Goal: Register for event/course

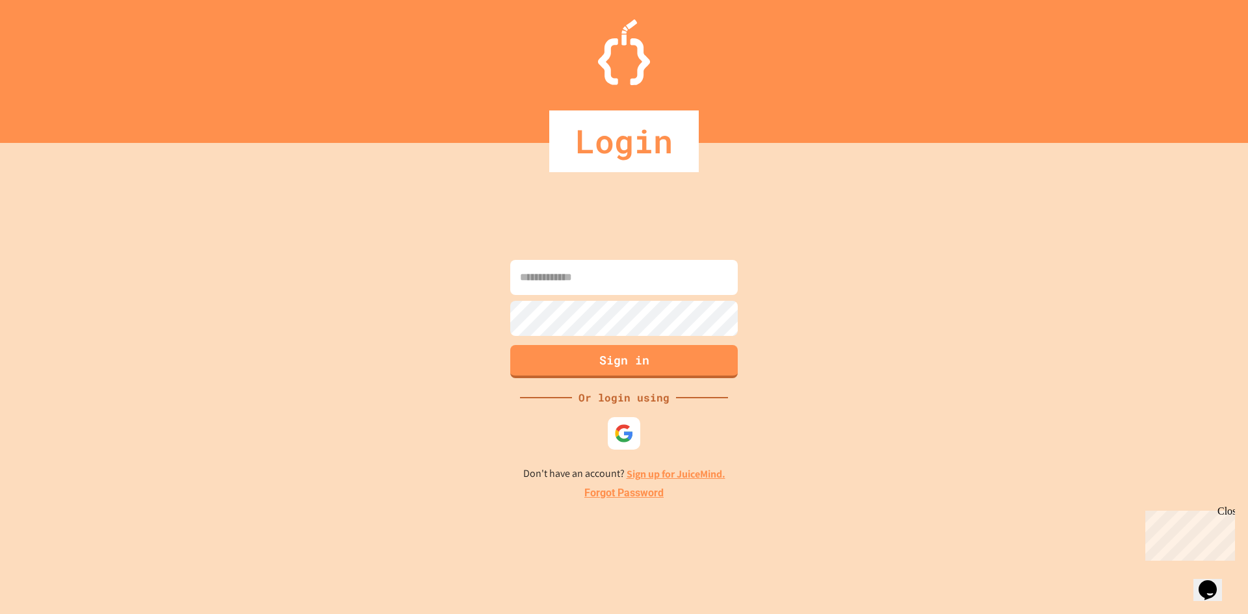
click at [601, 281] on input at bounding box center [624, 277] width 228 height 35
type input "**********"
click at [599, 357] on button "Sign in" at bounding box center [624, 360] width 232 height 34
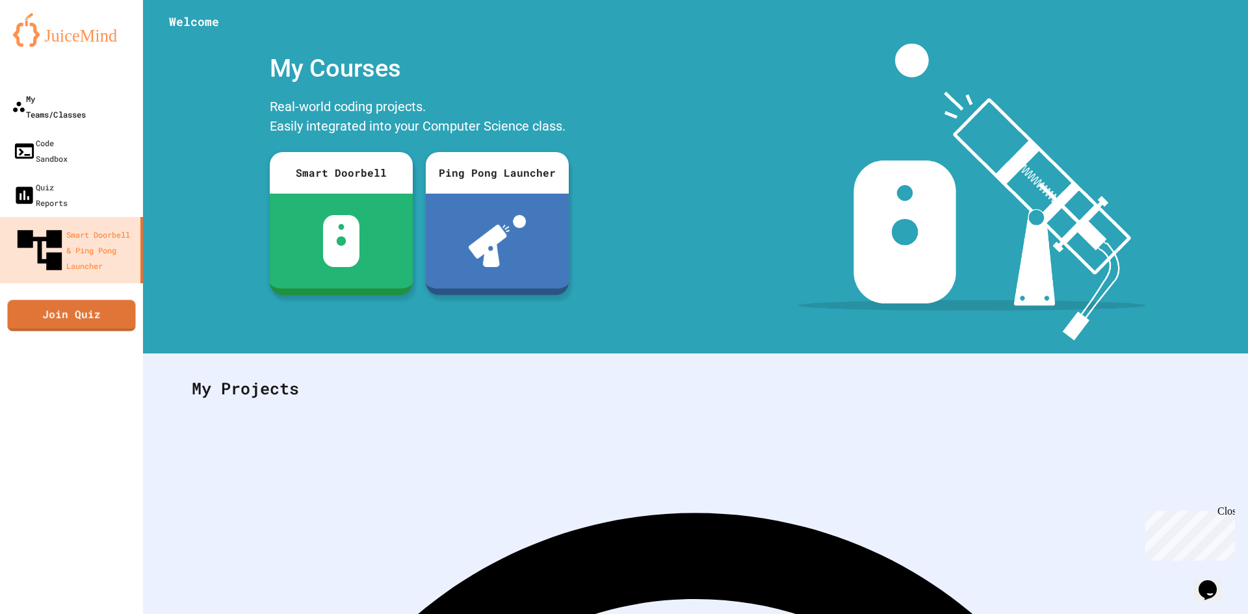
drag, startPoint x: 75, startPoint y: 81, endPoint x: 75, endPoint y: 92, distance: 11.1
click at [75, 91] on div "My Teams/Classes Code Sandbox Quiz Reports Smart Doorbell & Ping Pong Launcher …" at bounding box center [71, 307] width 143 height 614
click at [75, 95] on div "My Teams/Classes" at bounding box center [48, 106] width 75 height 32
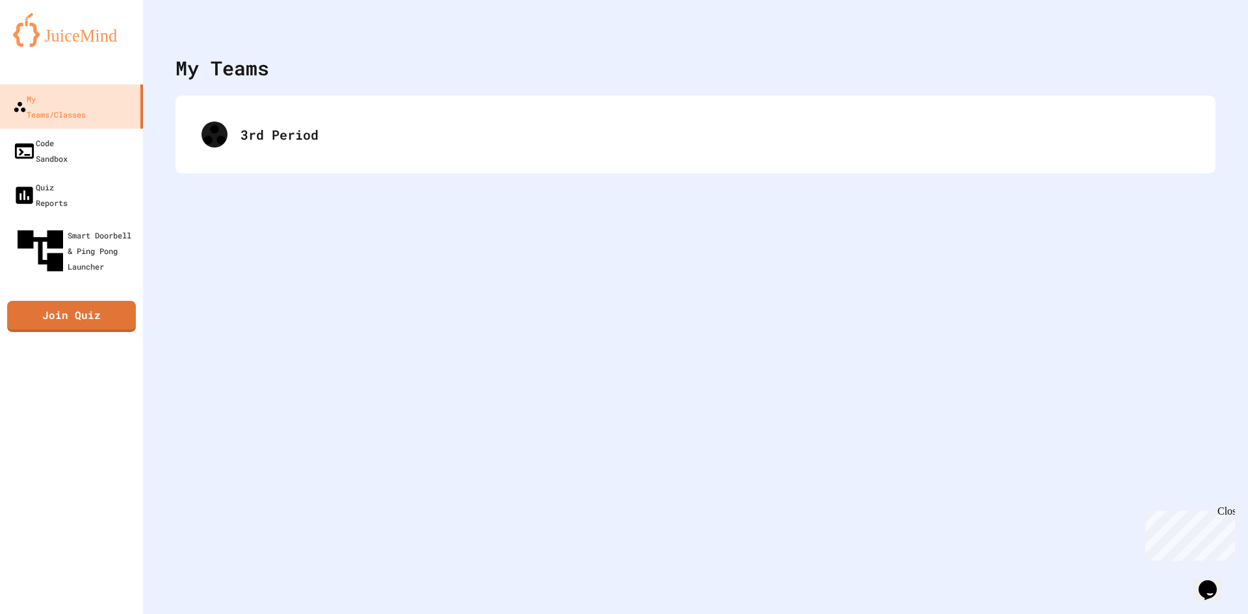
click at [342, 86] on div "My Teams 3rd Period" at bounding box center [695, 307] width 1105 height 614
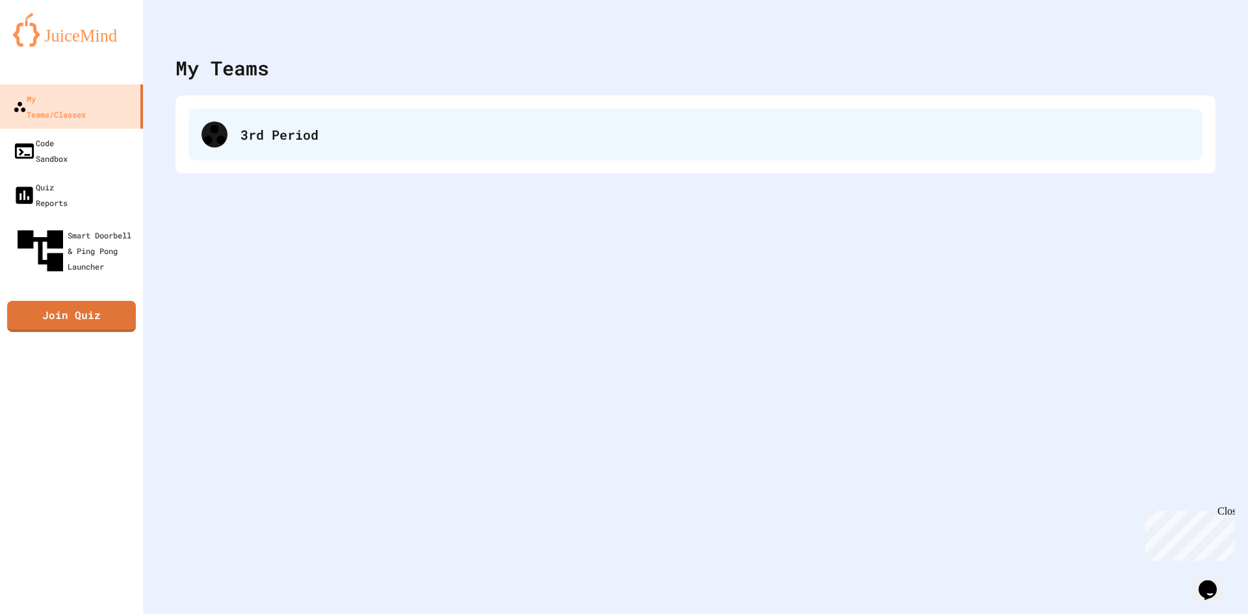
click at [319, 125] on div "3rd Period" at bounding box center [715, 135] width 949 height 20
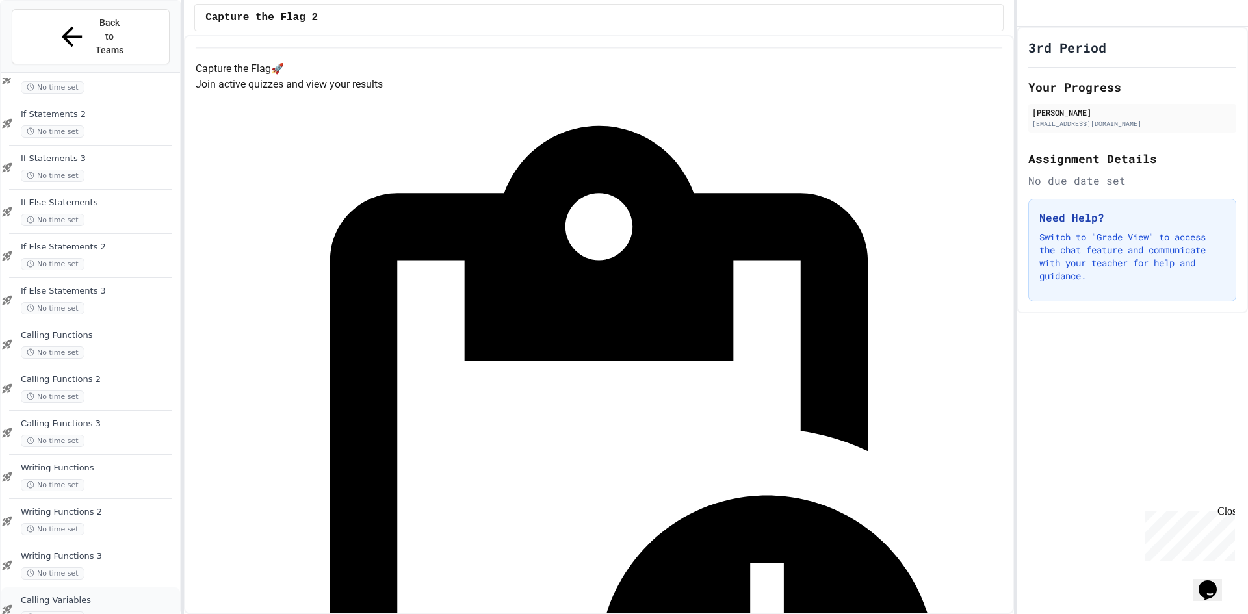
click at [85, 595] on div "Calling Variables No time set" at bounding box center [99, 609] width 157 height 29
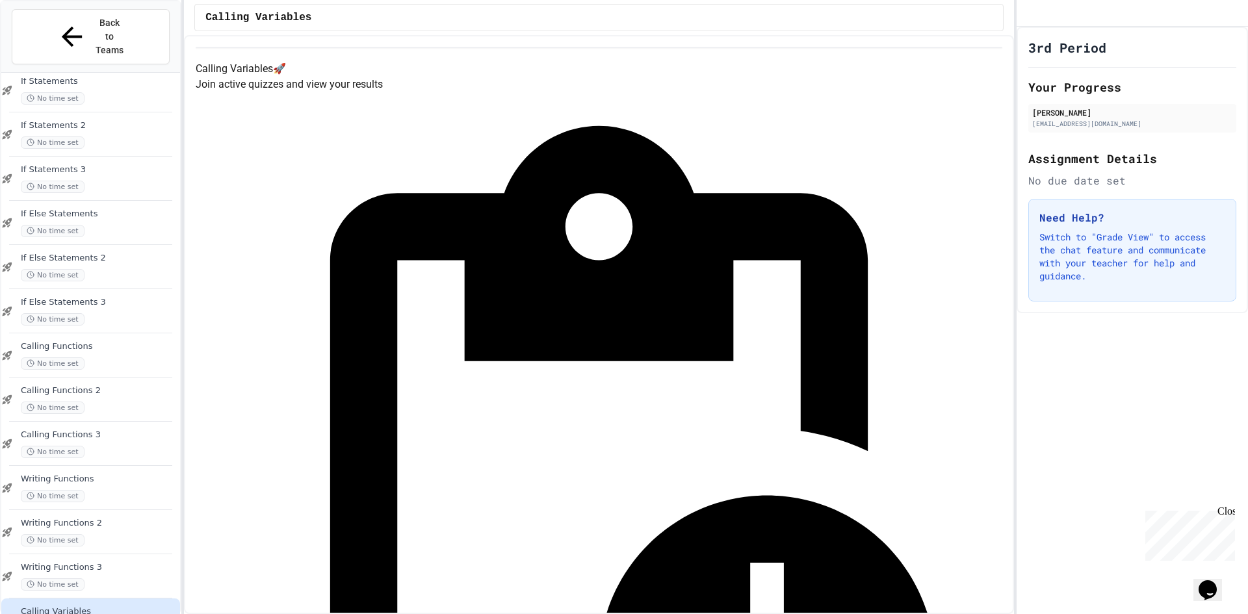
scroll to position [73, 0]
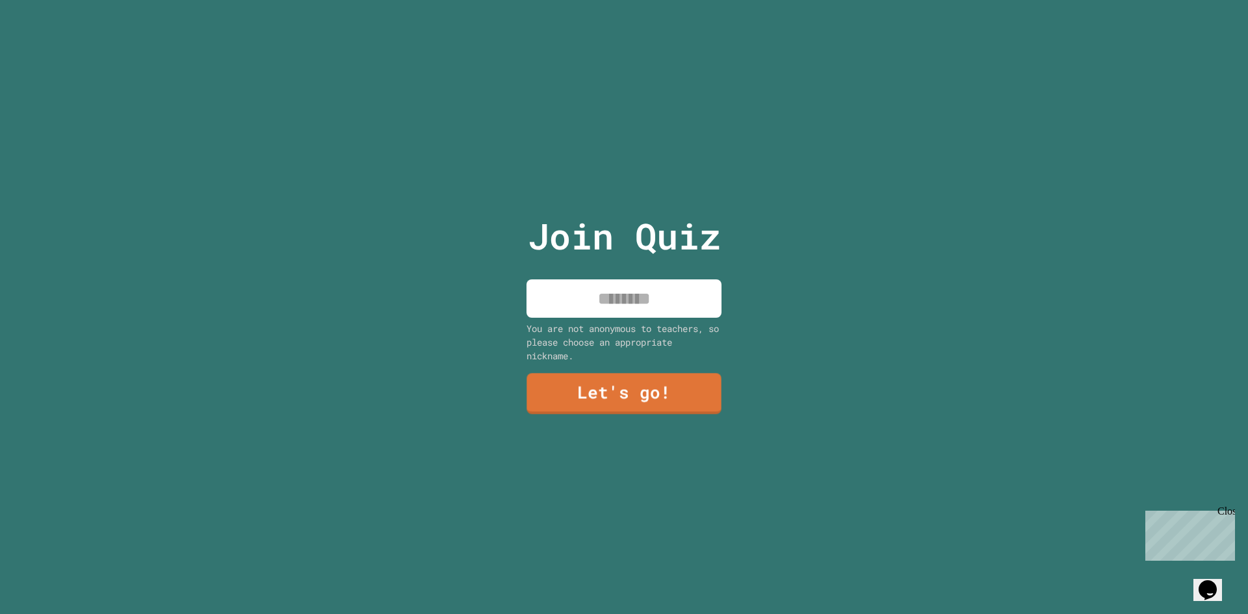
click at [660, 269] on div "Join Quiz You are not anonymous to teachers, so please choose an appropriate ni…" at bounding box center [624, 307] width 219 height 614
click at [655, 293] on input at bounding box center [624, 299] width 195 height 38
type input "******"
click at [628, 389] on link "Let's go!" at bounding box center [624, 393] width 195 height 41
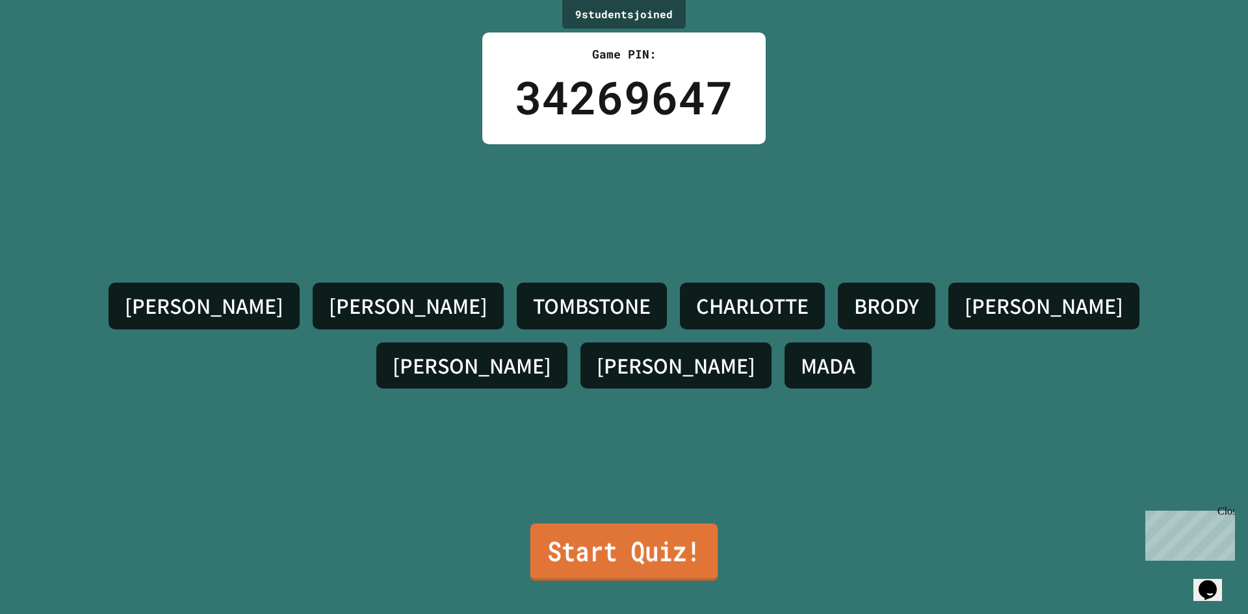
click at [534, 547] on link "Start Quiz!" at bounding box center [624, 552] width 188 height 57
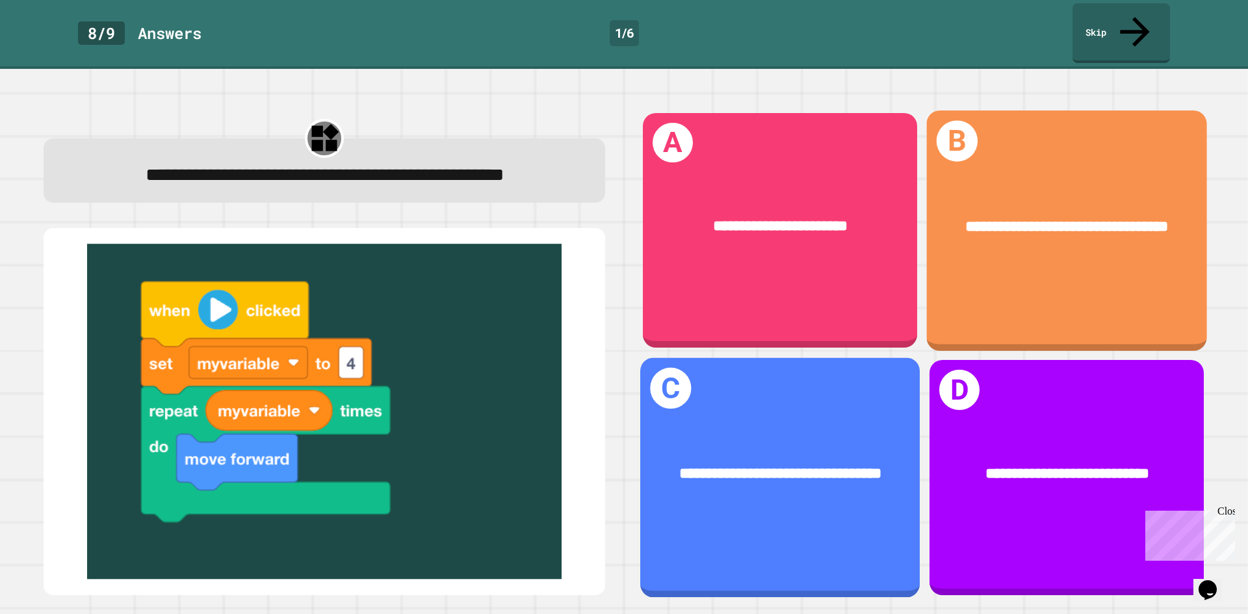
click at [683, 533] on div "**********" at bounding box center [780, 477] width 280 height 239
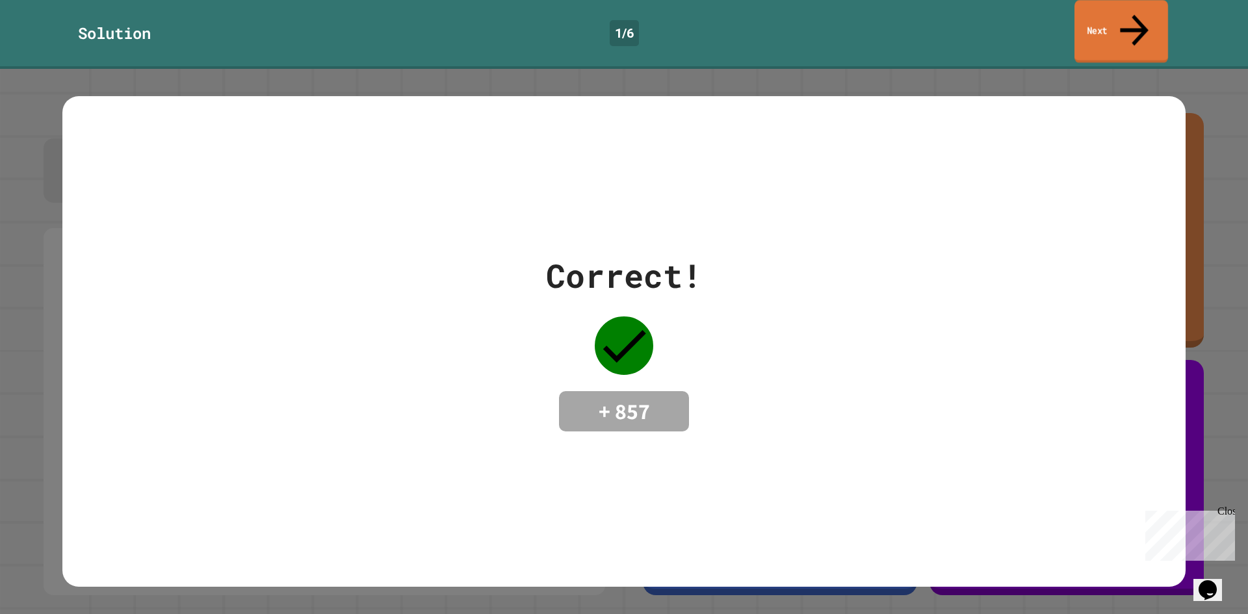
click at [1110, 19] on link "Next" at bounding box center [1122, 31] width 94 height 63
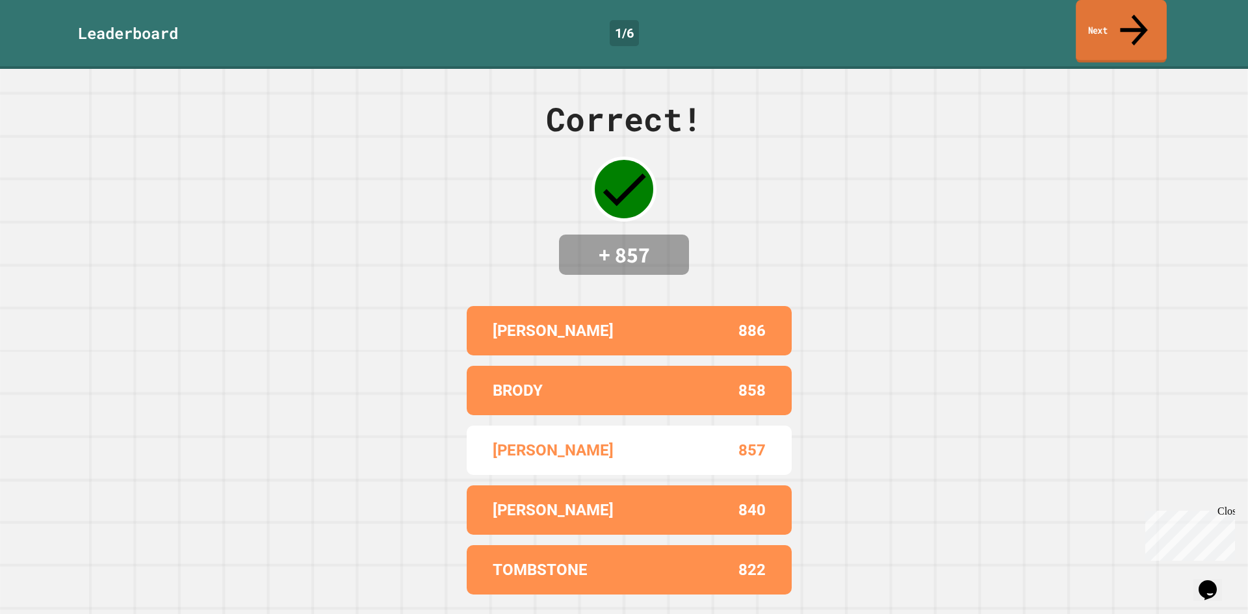
click at [1110, 19] on link "Next" at bounding box center [1121, 31] width 91 height 63
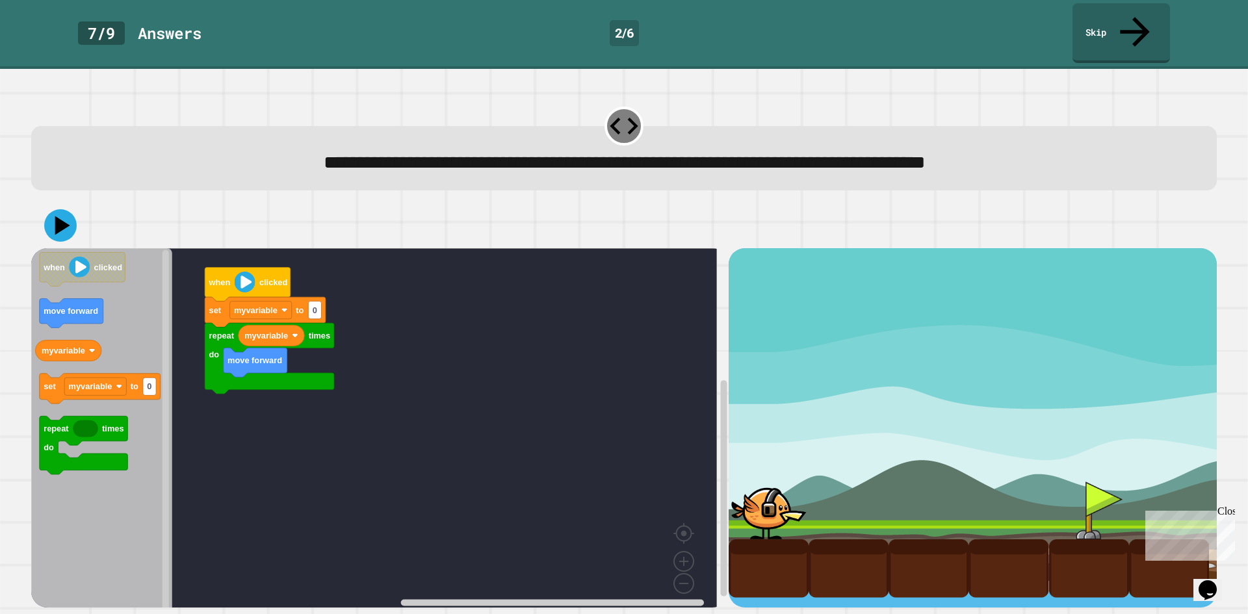
drag, startPoint x: 847, startPoint y: 474, endPoint x: 921, endPoint y: 495, distance: 77.0
drag, startPoint x: 1030, startPoint y: 488, endPoint x: 855, endPoint y: 450, distance: 179.0
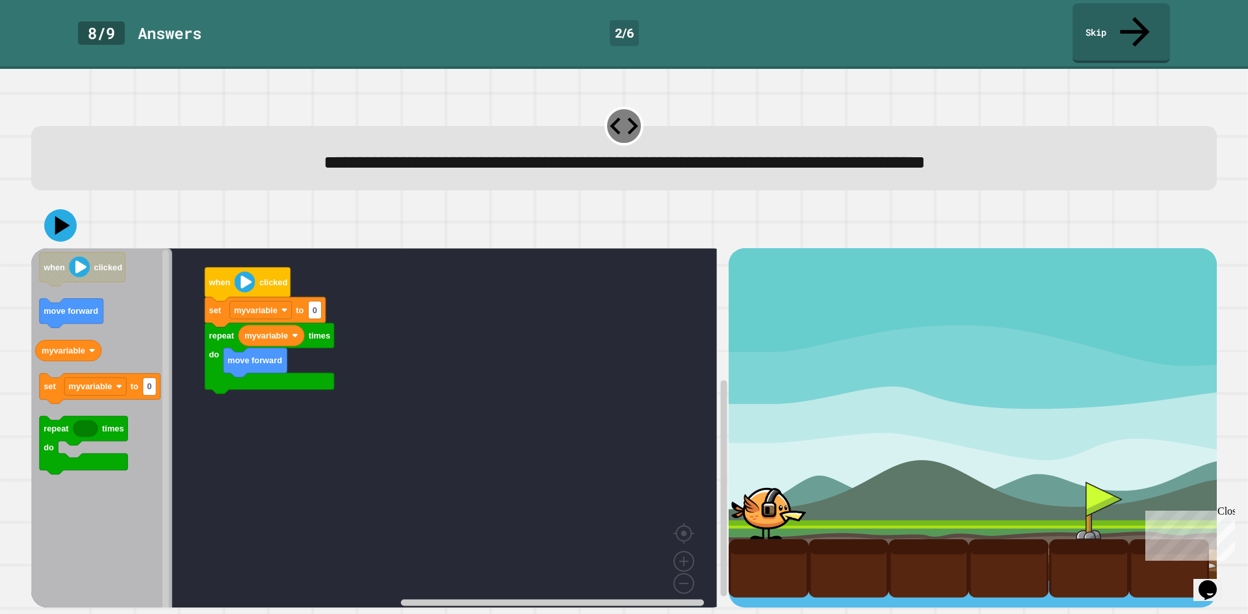
type input "*"
click at [48, 207] on icon at bounding box center [61, 226] width 38 height 38
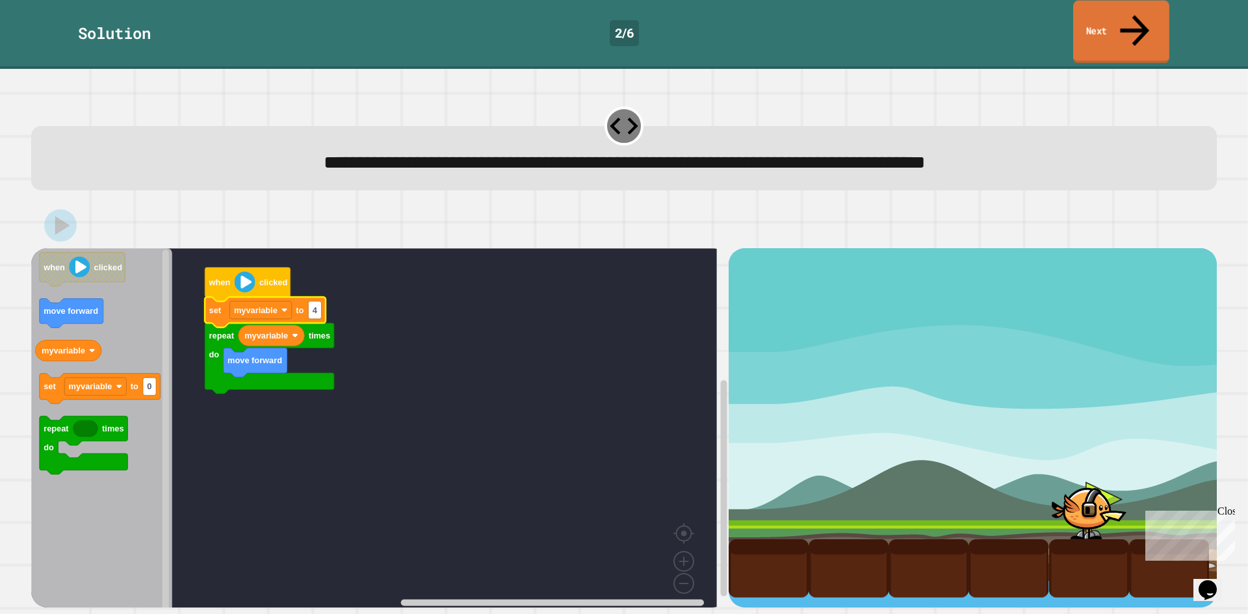
click at [1128, 21] on link "Next" at bounding box center [1121, 32] width 96 height 63
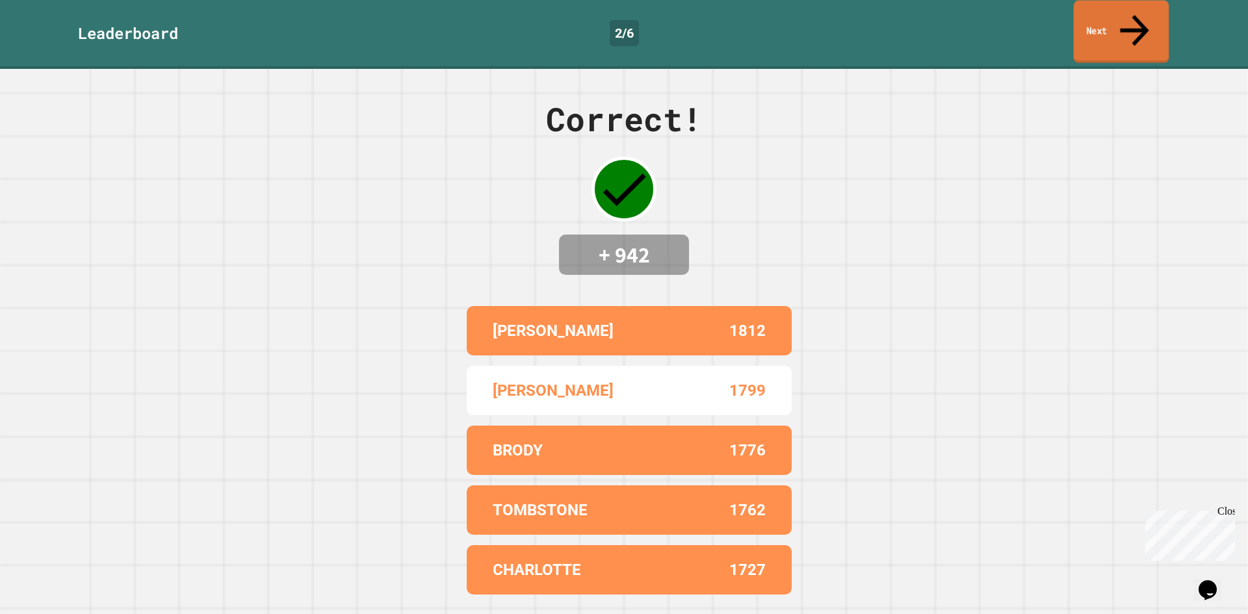
click at [1128, 21] on link "Next" at bounding box center [1122, 32] width 96 height 63
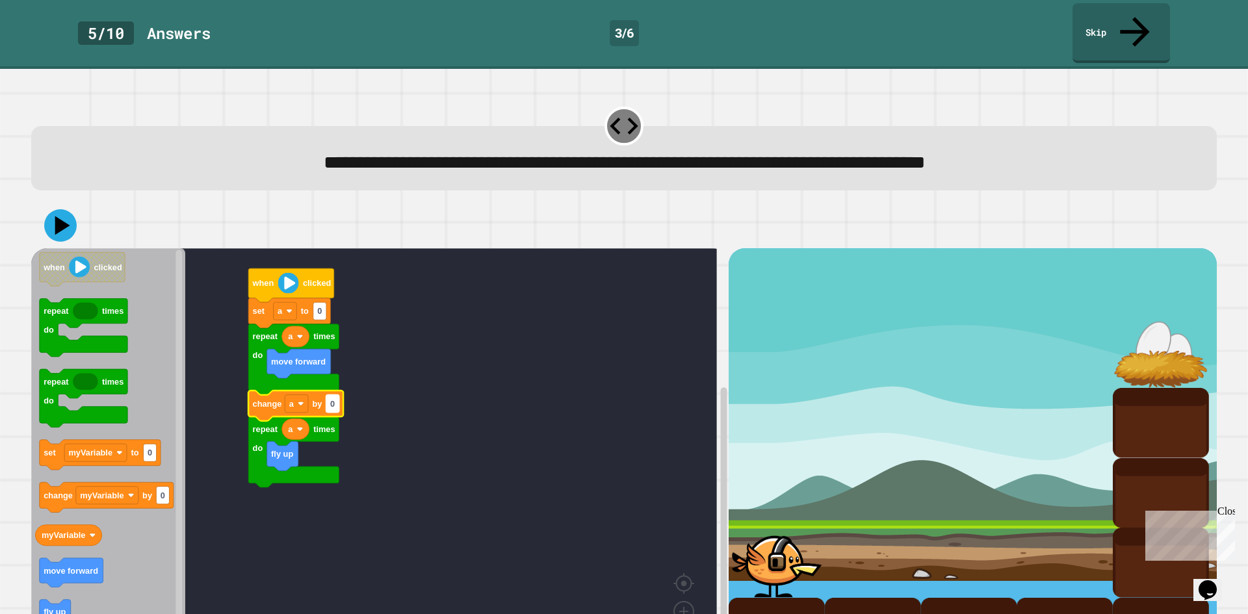
click at [332, 399] on text "0" at bounding box center [332, 404] width 5 height 10
type input "*"
click at [108, 488] on rect "Blockly Workspace" at bounding box center [107, 497] width 62 height 18
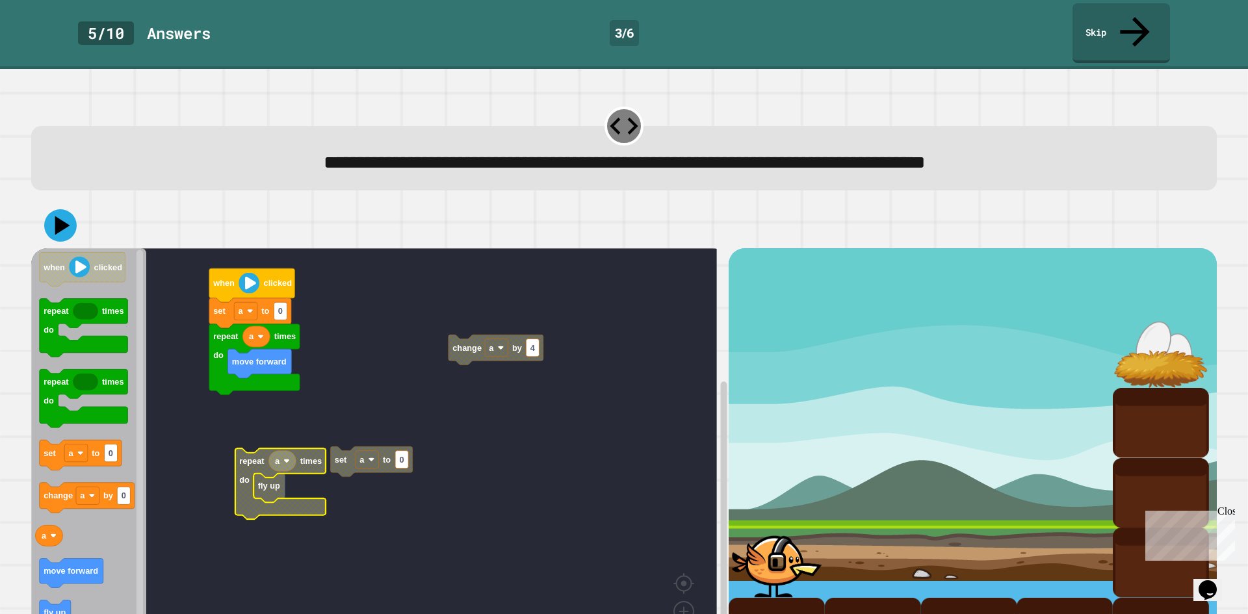
click at [291, 407] on rect "Blockly Workspace" at bounding box center [374, 457] width 686 height 419
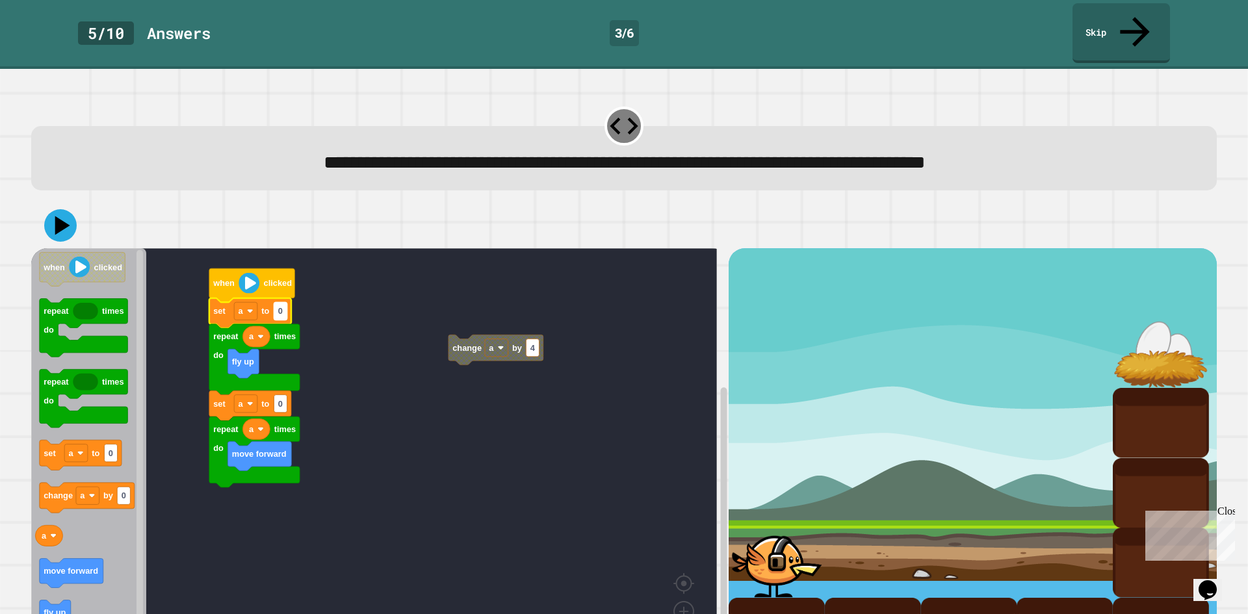
click at [282, 307] on text "0" at bounding box center [280, 312] width 5 height 10
type input "*"
click at [250, 401] on image "Blockly Workspace" at bounding box center [250, 404] width 7 height 7
click at [240, 391] on icon "Blockly Workspace" at bounding box center [249, 406] width 81 height 30
click at [244, 395] on rect "Blockly Workspace" at bounding box center [245, 404] width 22 height 18
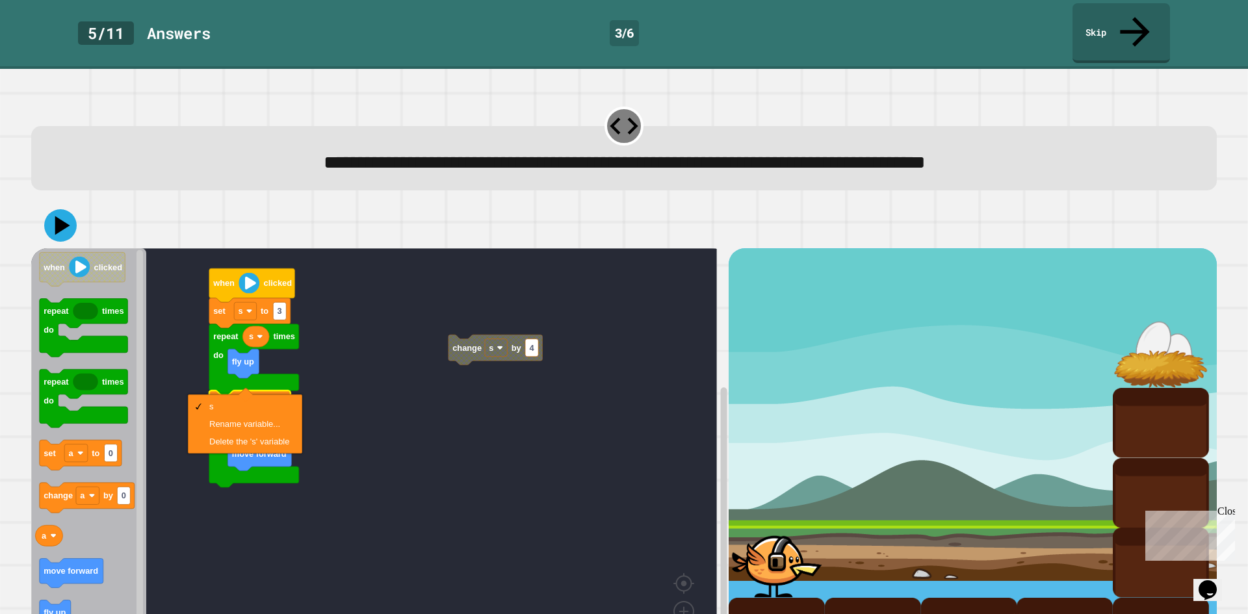
click at [502, 358] on rect "Blockly Workspace" at bounding box center [374, 457] width 686 height 419
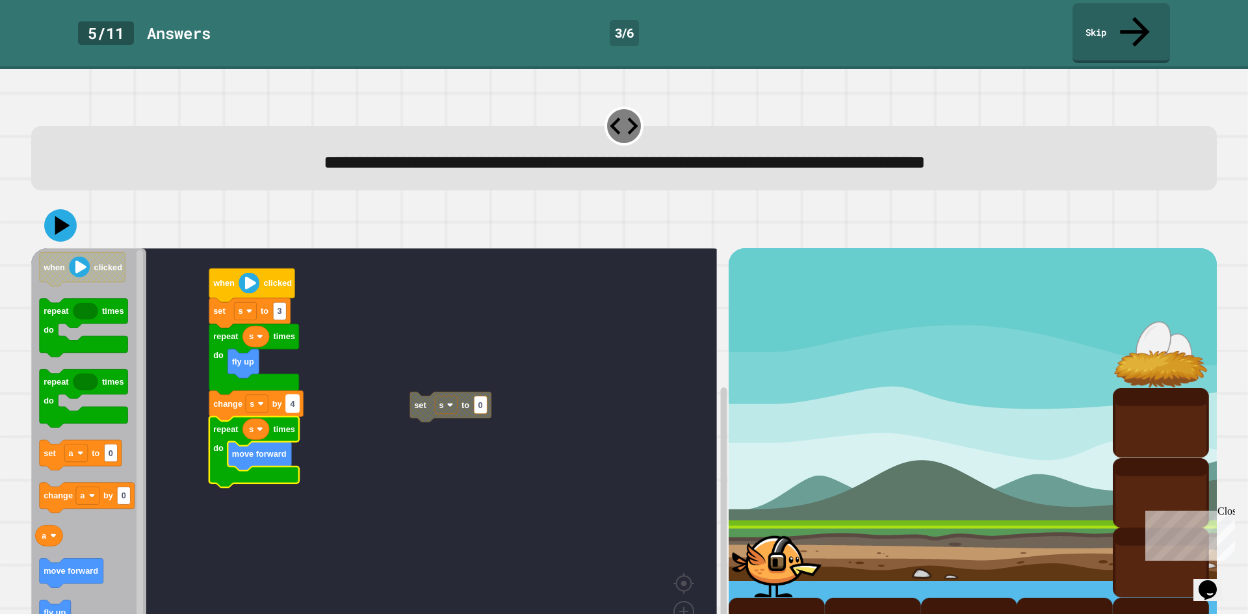
click at [298, 395] on rect "Blockly Workspace" at bounding box center [292, 404] width 13 height 18
type input "*"
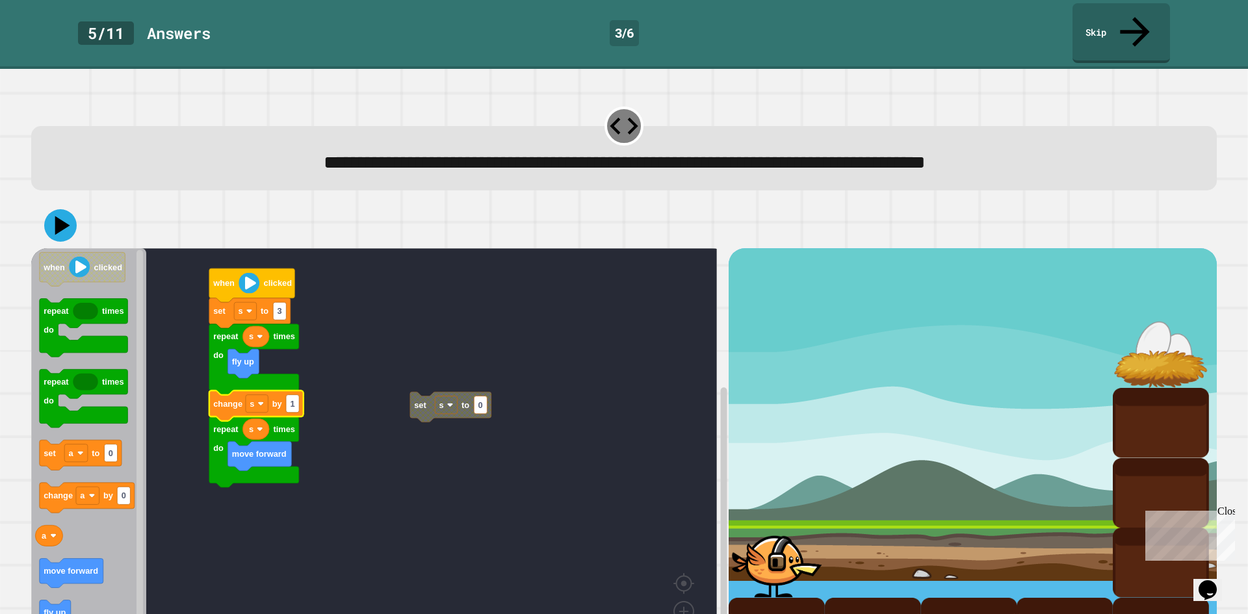
drag, startPoint x: 888, startPoint y: 353, endPoint x: 946, endPoint y: 422, distance: 90.0
drag, startPoint x: 975, startPoint y: 365, endPoint x: 980, endPoint y: 380, distance: 15.8
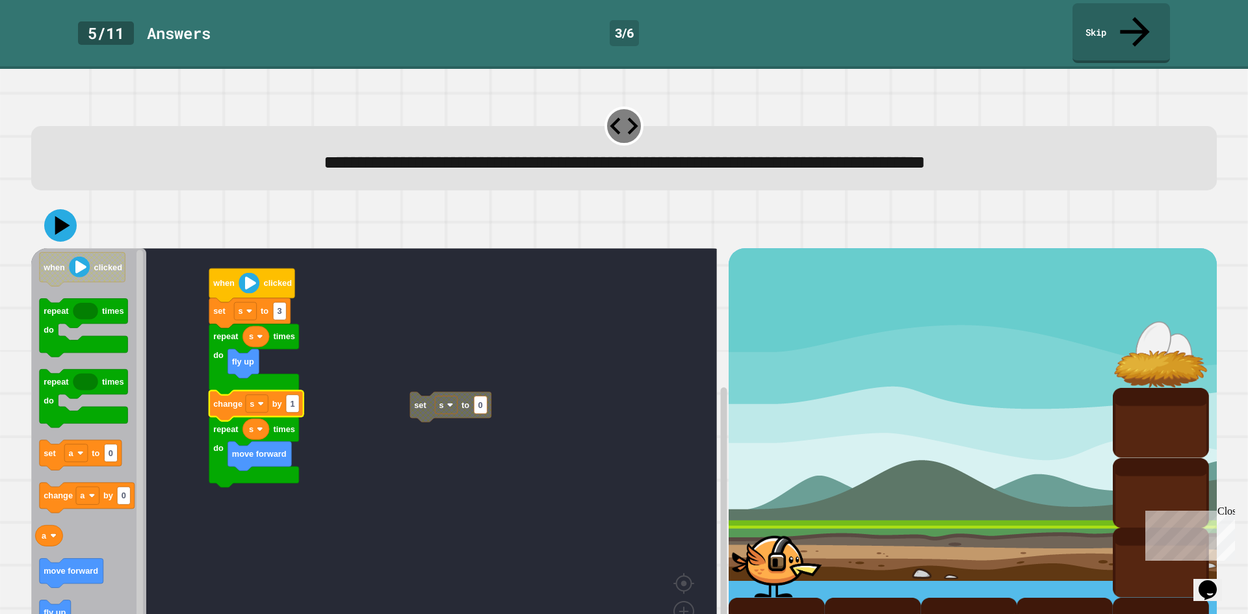
drag, startPoint x: 1127, startPoint y: 306, endPoint x: 1120, endPoint y: 317, distance: 12.8
click at [1126, 319] on div at bounding box center [1161, 354] width 96 height 70
click at [53, 209] on icon at bounding box center [60, 225] width 33 height 33
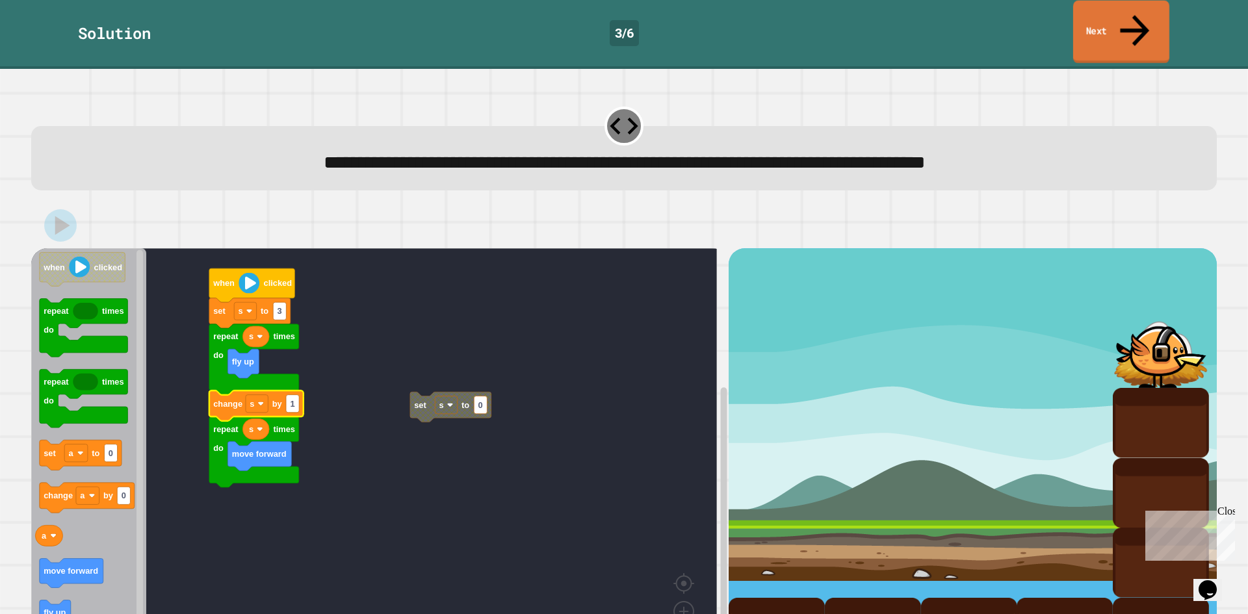
click at [1131, 12] on icon at bounding box center [1135, 30] width 44 height 46
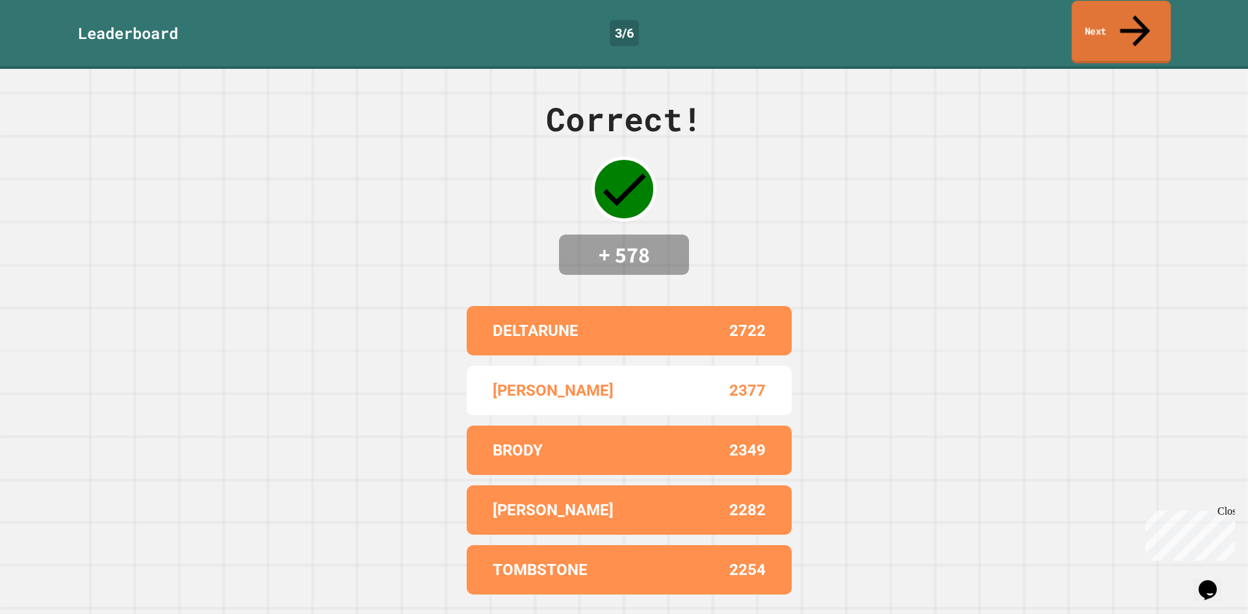
click at [1131, 12] on icon at bounding box center [1135, 31] width 45 height 46
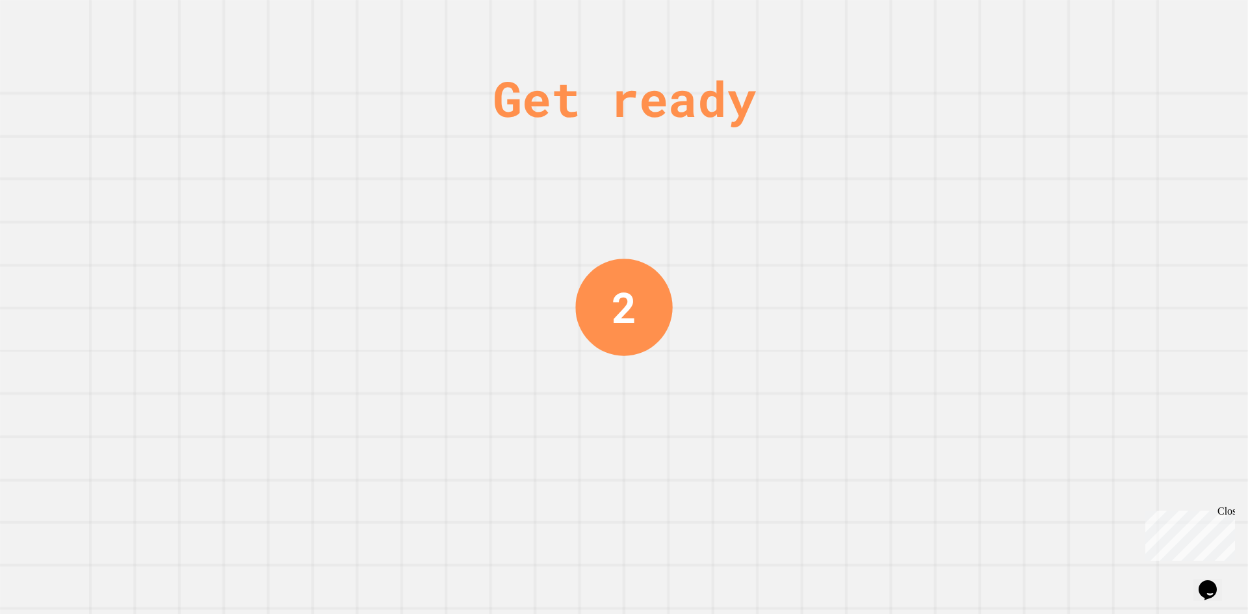
drag, startPoint x: 406, startPoint y: 265, endPoint x: 411, endPoint y: 258, distance: 8.8
drag, startPoint x: 415, startPoint y: 255, endPoint x: 169, endPoint y: 331, distance: 257.8
click at [169, 331] on div "Get ready 1" at bounding box center [624, 307] width 1248 height 614
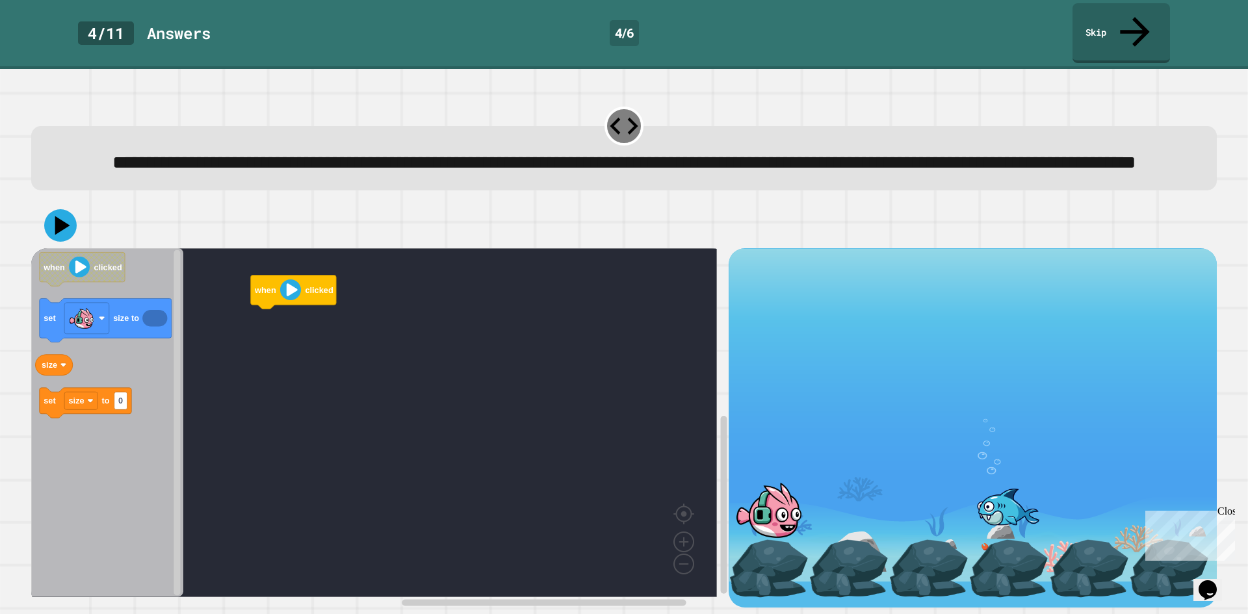
scroll to position [11, 0]
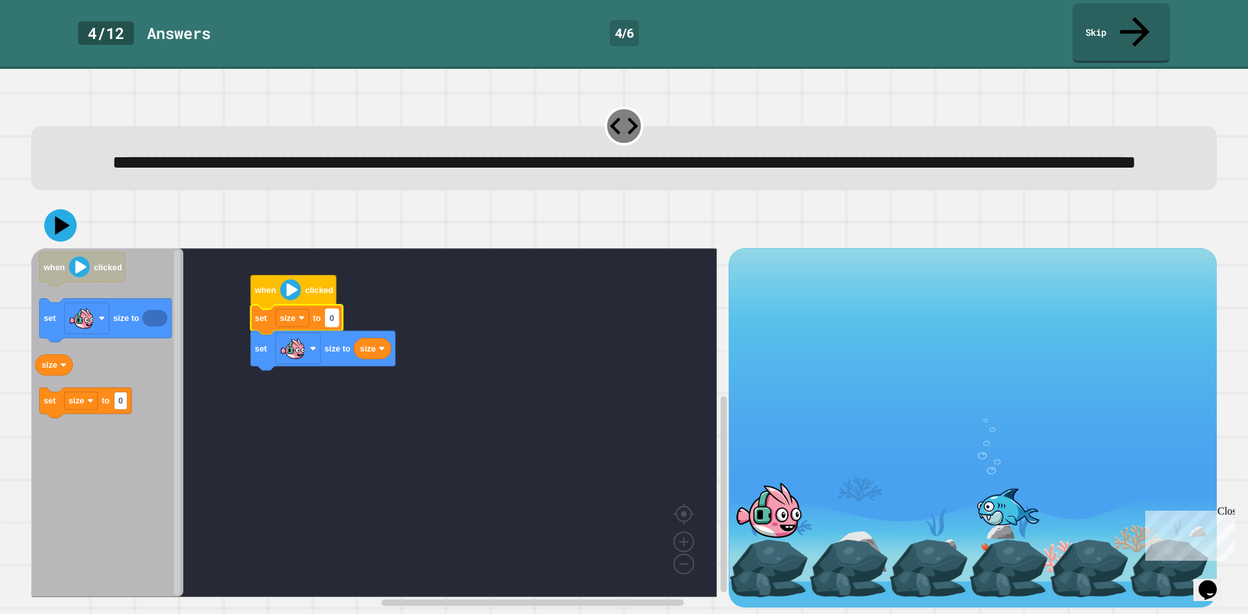
click at [332, 313] on text "0" at bounding box center [332, 318] width 5 height 10
type input "***"
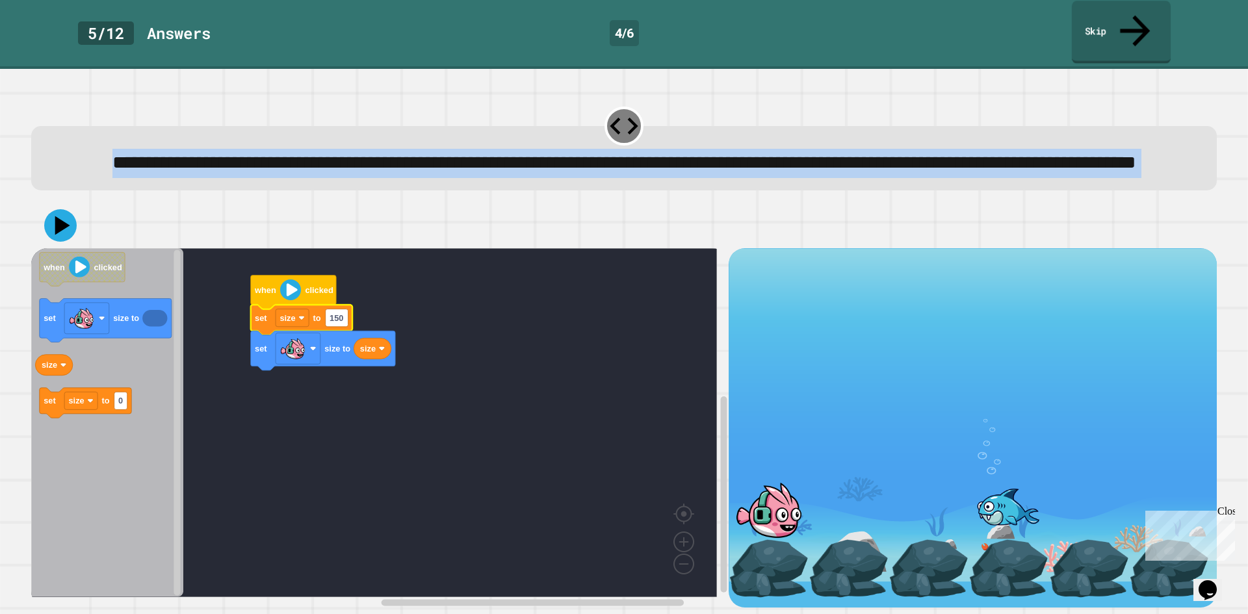
drag, startPoint x: 1147, startPoint y: 19, endPoint x: 325, endPoint y: 250, distance: 853.4
click at [420, 272] on div "**********" at bounding box center [624, 307] width 1248 height 614
click at [55, 231] on button at bounding box center [60, 225] width 33 height 33
click at [989, 153] on span "**********" at bounding box center [624, 162] width 1024 height 18
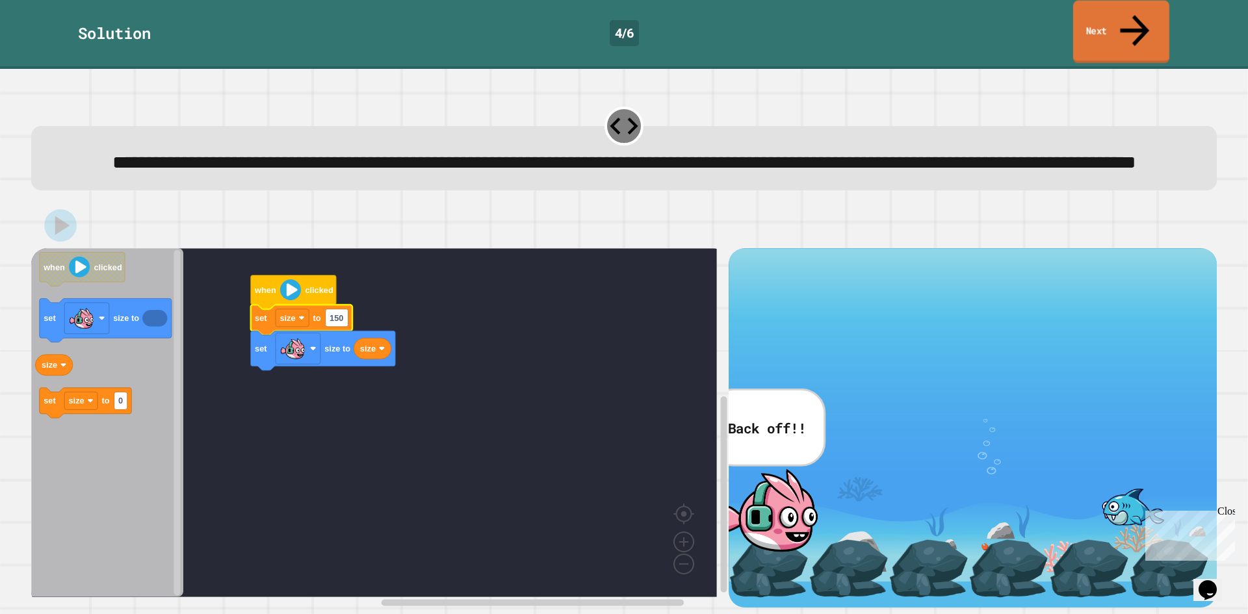
click at [1114, 21] on link "Next" at bounding box center [1121, 32] width 96 height 63
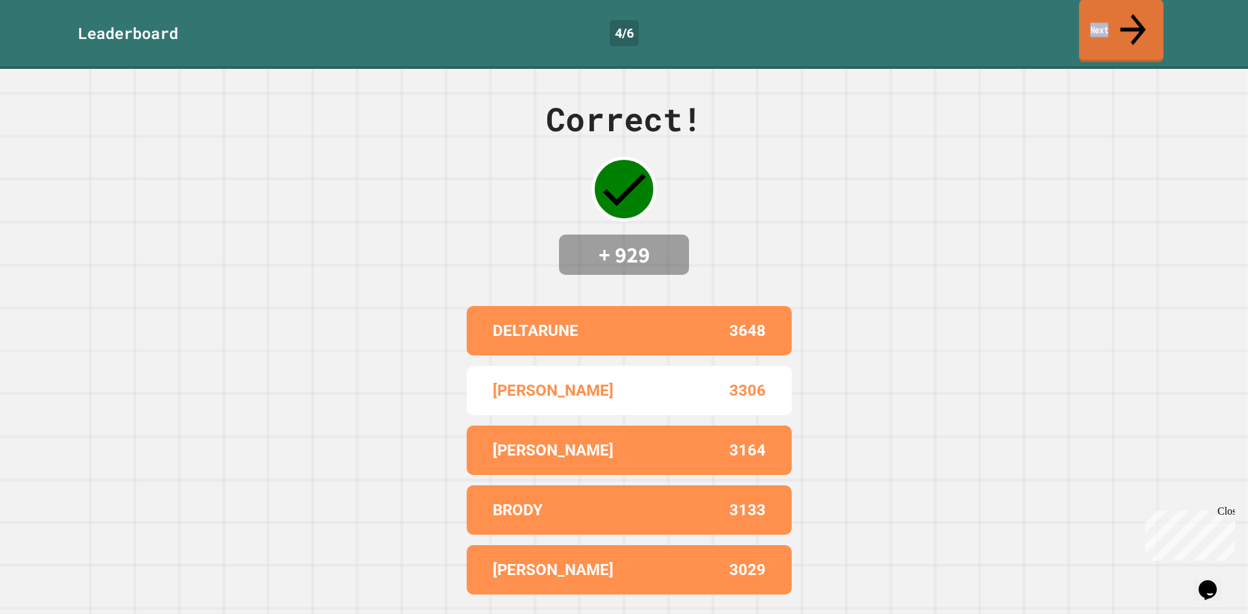
click at [1114, 21] on link "Next" at bounding box center [1121, 30] width 85 height 63
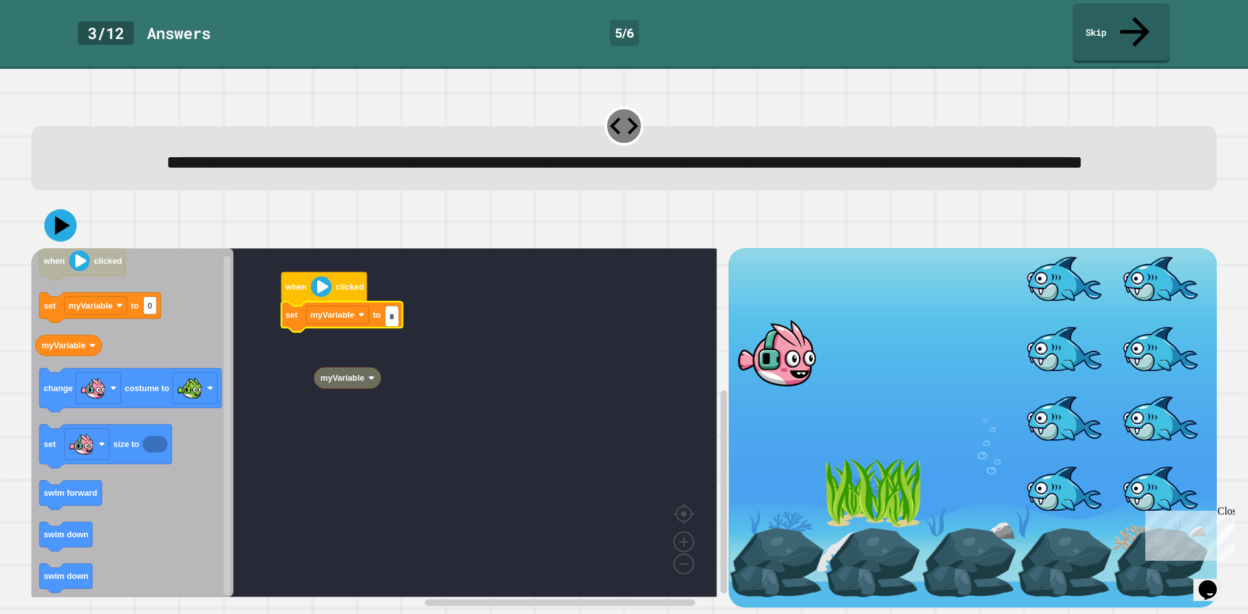
type input "**"
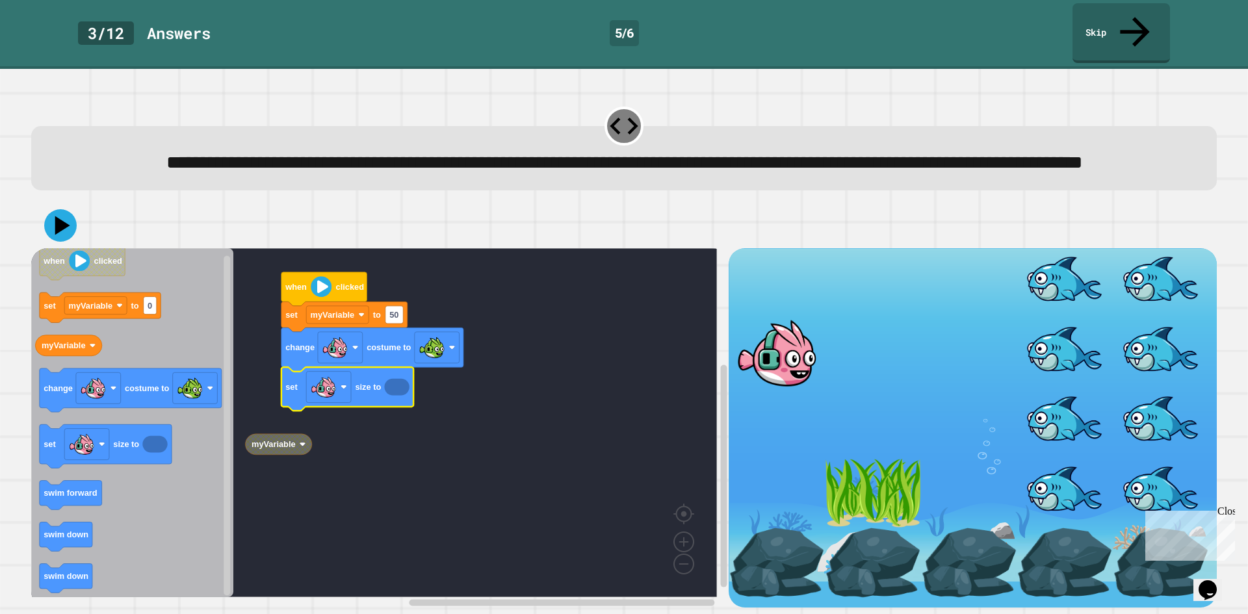
click at [329, 463] on rect "Blockly Workspace" at bounding box center [374, 422] width 686 height 349
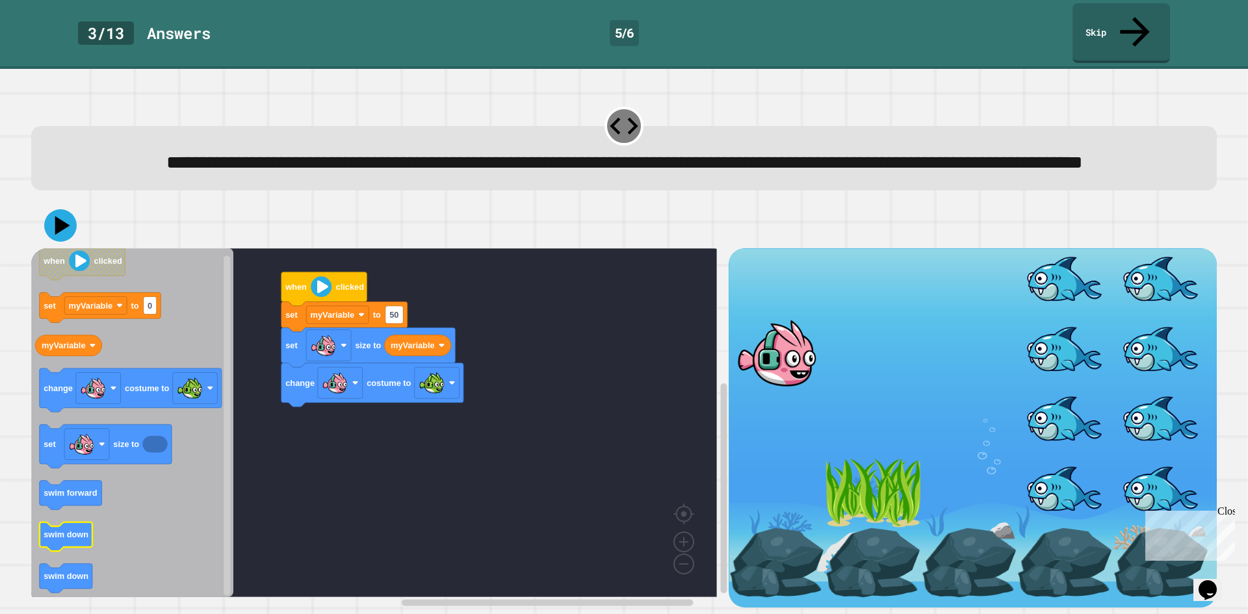
click at [78, 548] on icon "when clicked set myVariable to 0 myVariable change costume to set size to swim …" at bounding box center [132, 422] width 202 height 349
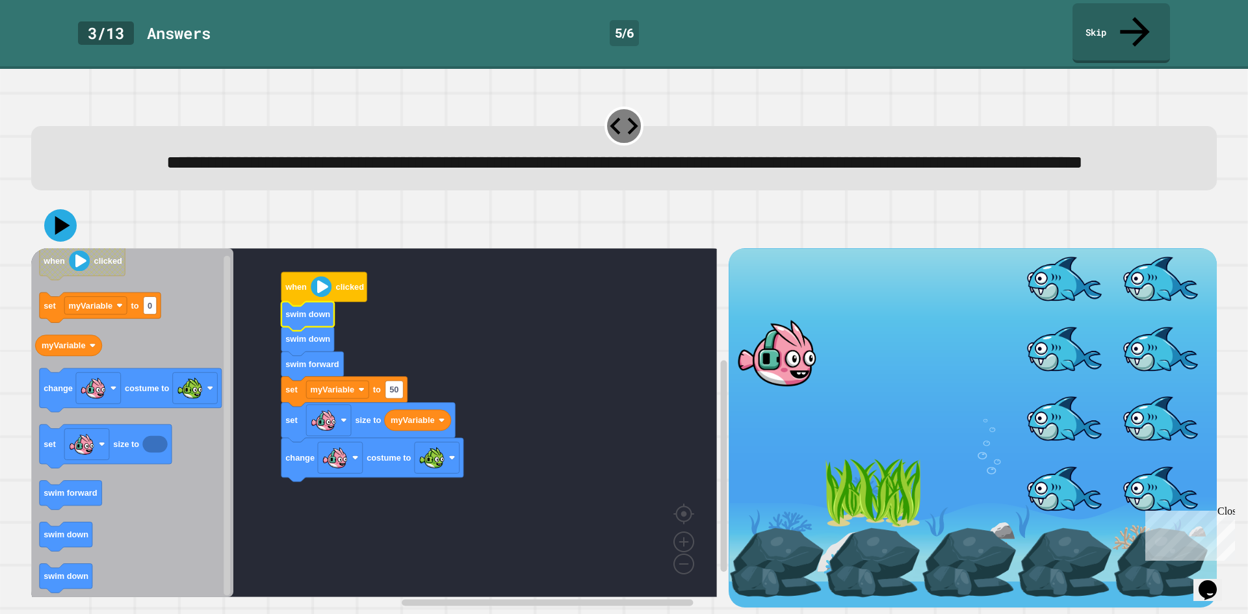
click at [62, 221] on icon at bounding box center [60, 225] width 33 height 33
drag, startPoint x: 773, startPoint y: 384, endPoint x: 750, endPoint y: 457, distance: 76.3
click at [770, 405] on div at bounding box center [973, 425] width 488 height 355
drag, startPoint x: 750, startPoint y: 457, endPoint x: 819, endPoint y: 469, distance: 69.9
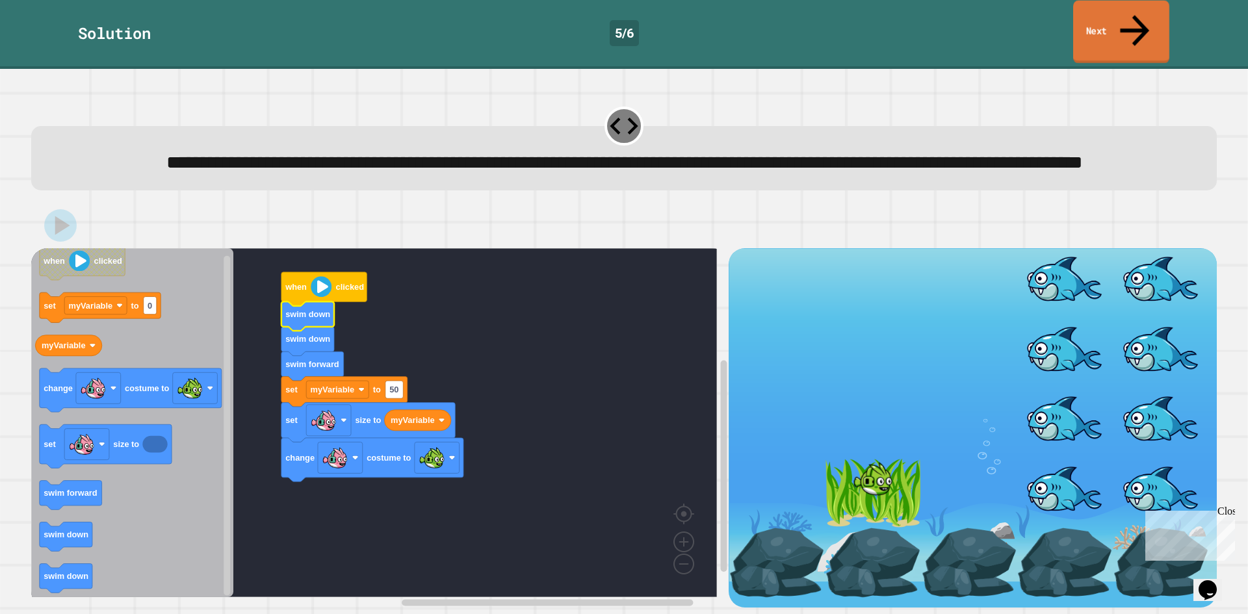
click at [1121, 9] on link "Next" at bounding box center [1121, 32] width 96 height 63
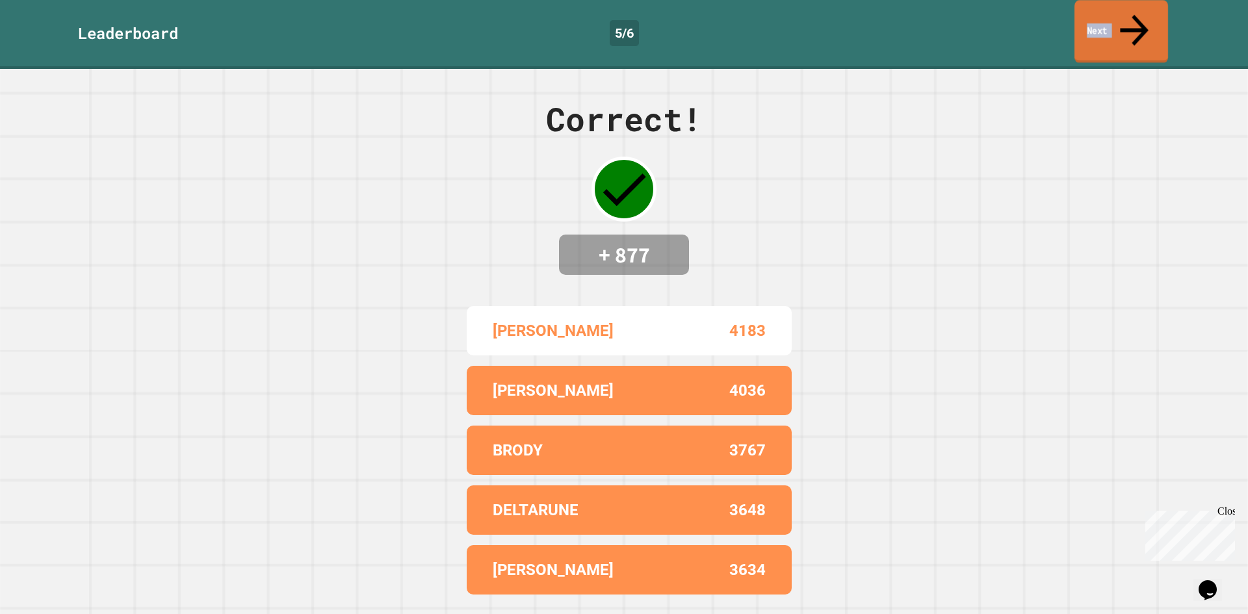
click at [1121, 9] on link "Next" at bounding box center [1122, 31] width 94 height 63
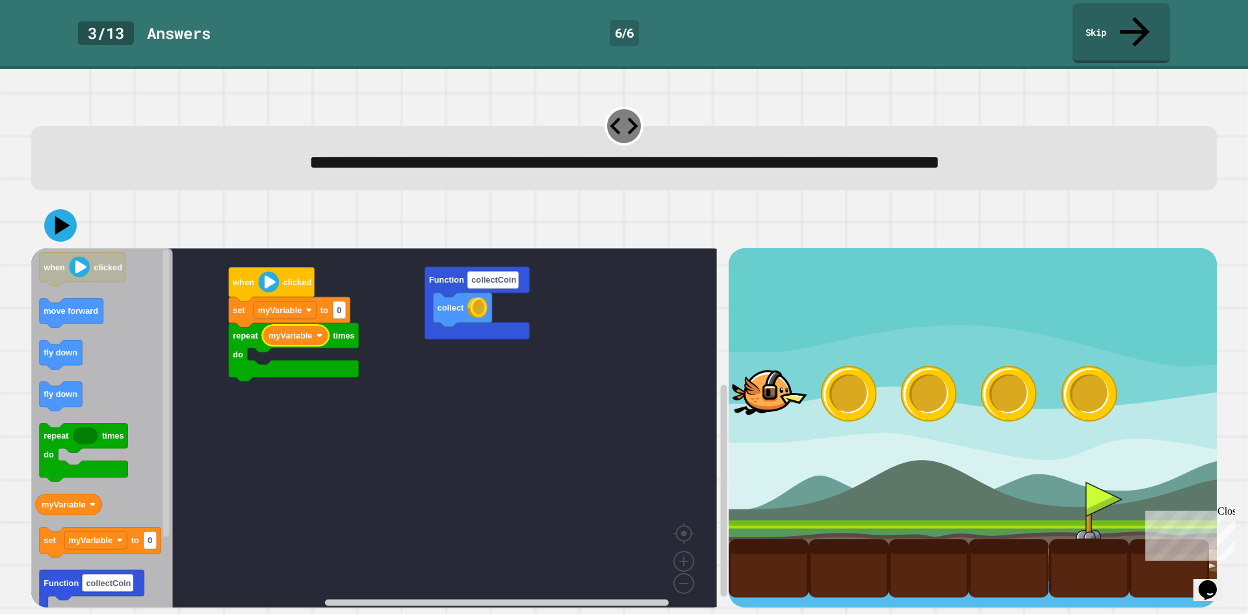
click at [822, 365] on div at bounding box center [849, 394] width 80 height 59
click at [233, 294] on div "collect Function collectCoin repeat times do myVariable set myVariable to 0 whe…" at bounding box center [379, 427] width 697 height 359
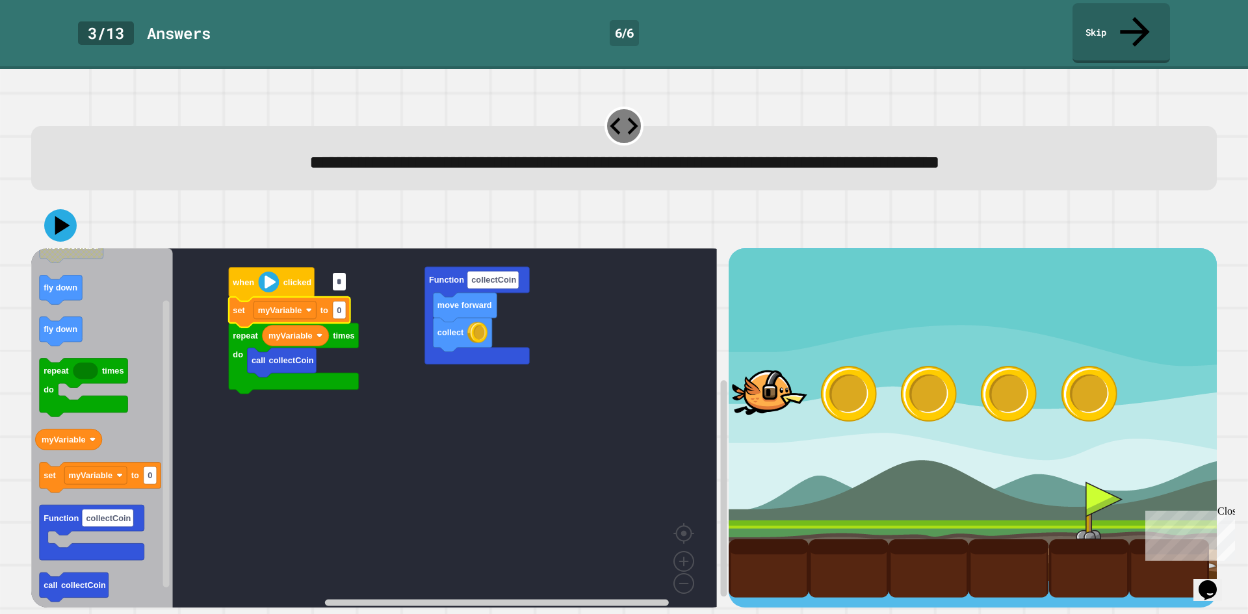
type input "*"
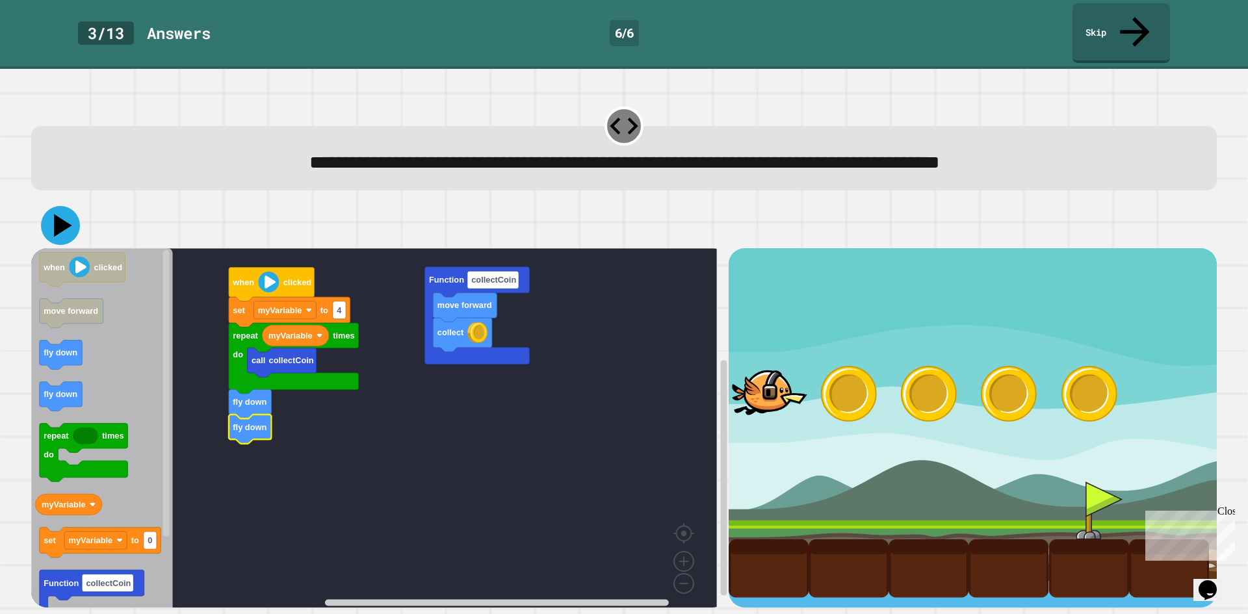
click at [62, 215] on icon at bounding box center [63, 226] width 18 height 23
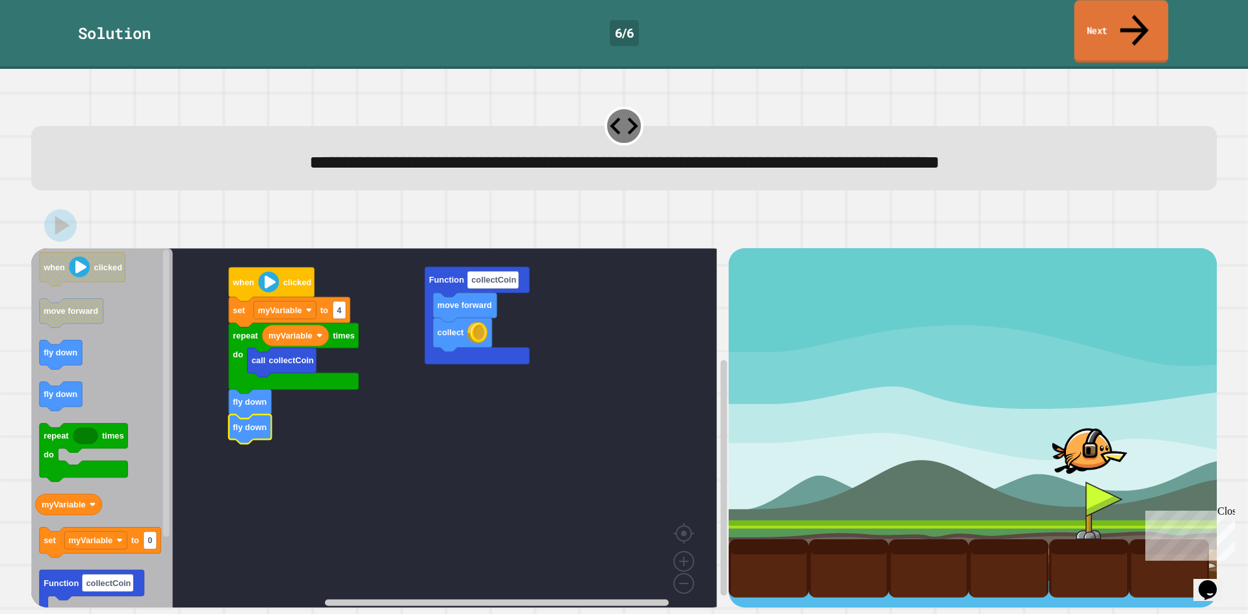
click at [1122, 18] on link "Next" at bounding box center [1122, 31] width 94 height 63
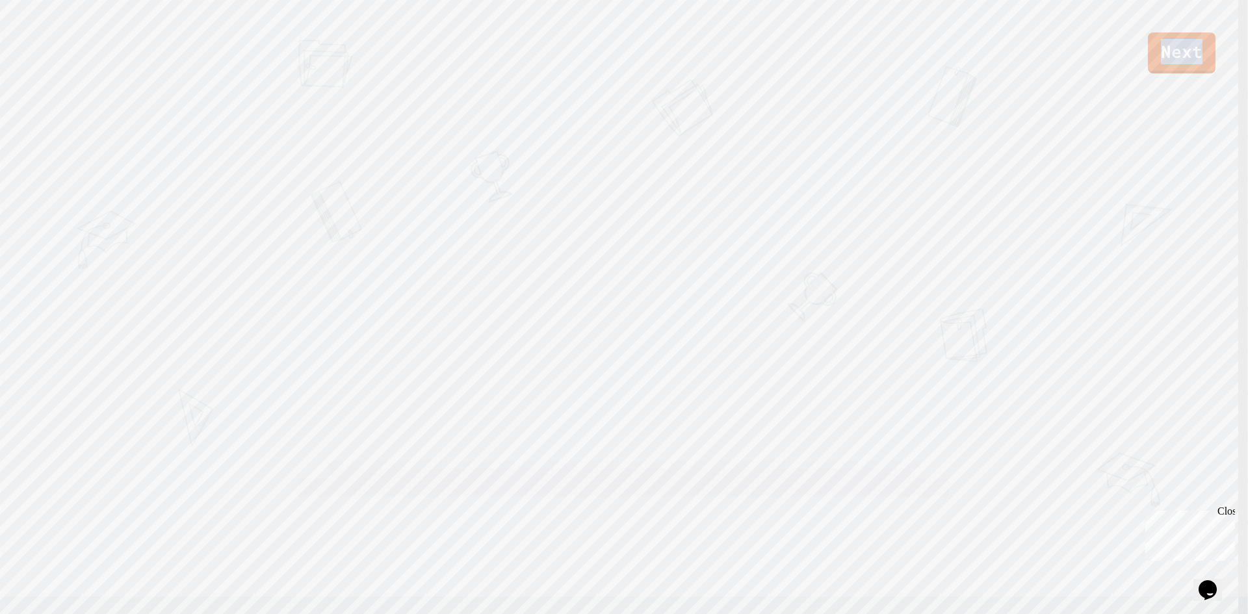
click at [1122, 18] on div "Next" at bounding box center [624, 36] width 1248 height 73
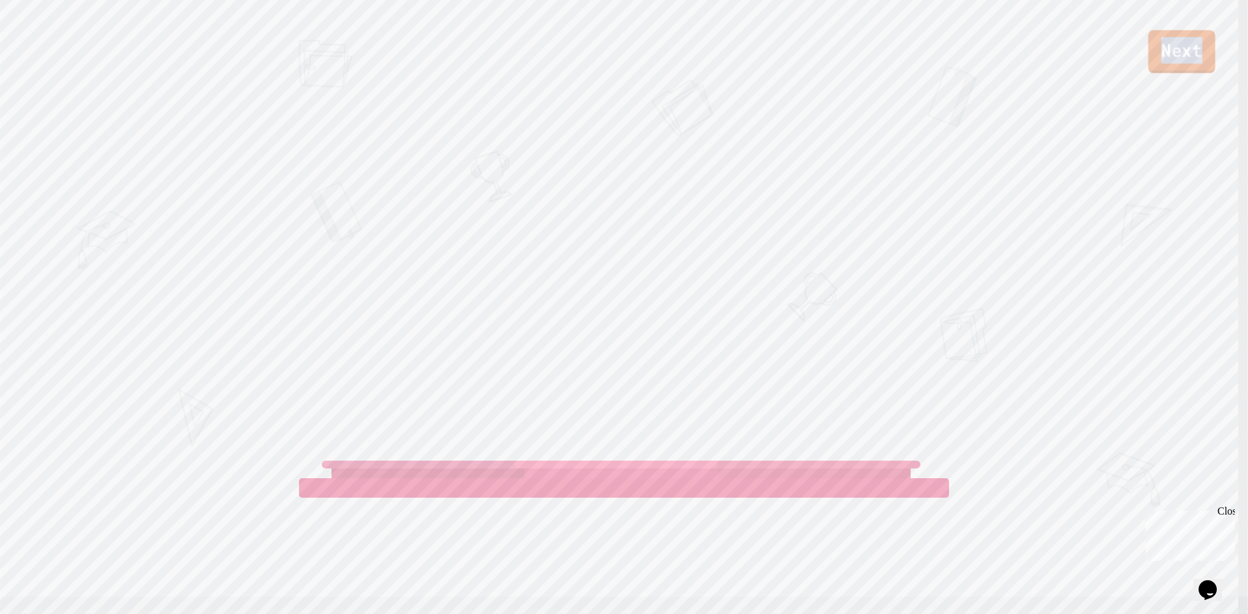
click at [1165, 51] on link "Next" at bounding box center [1182, 51] width 67 height 43
